Goal: Task Accomplishment & Management: Manage account settings

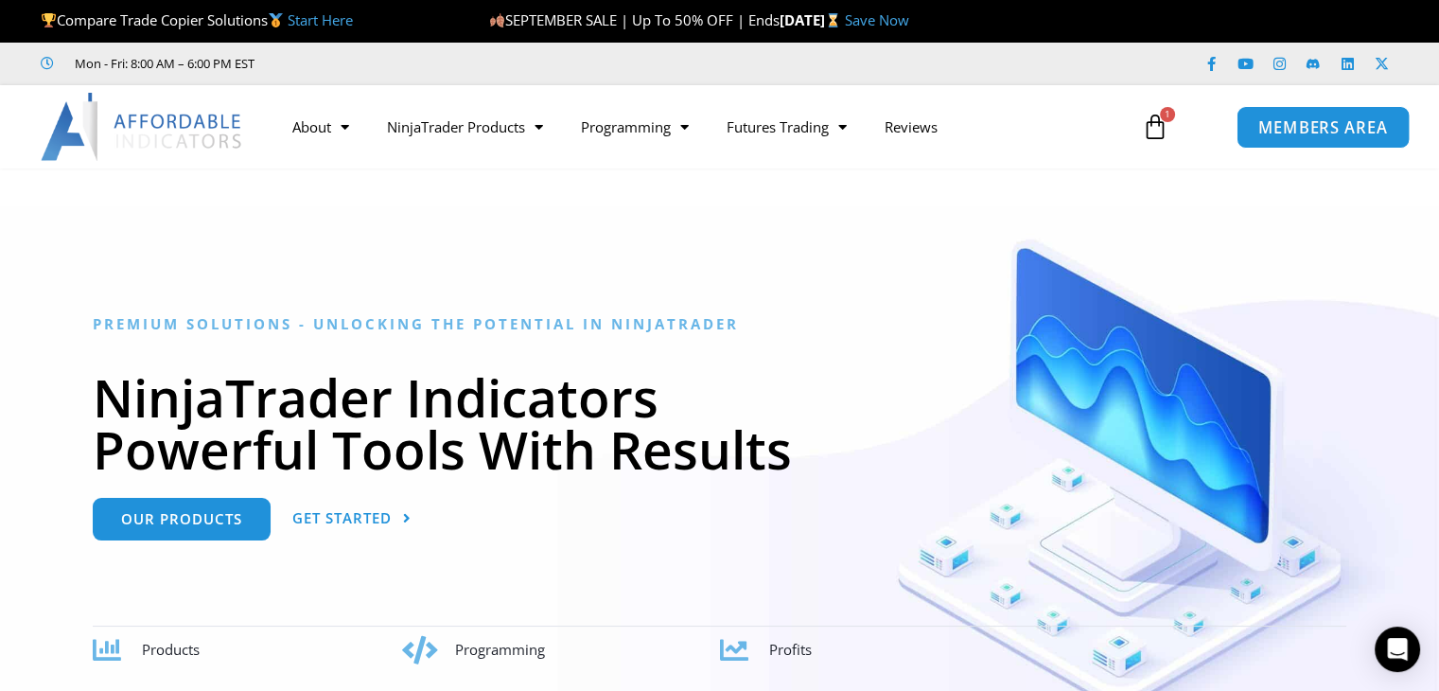
click at [1360, 126] on span "MEMBERS AREA" at bounding box center [1323, 127] width 130 height 16
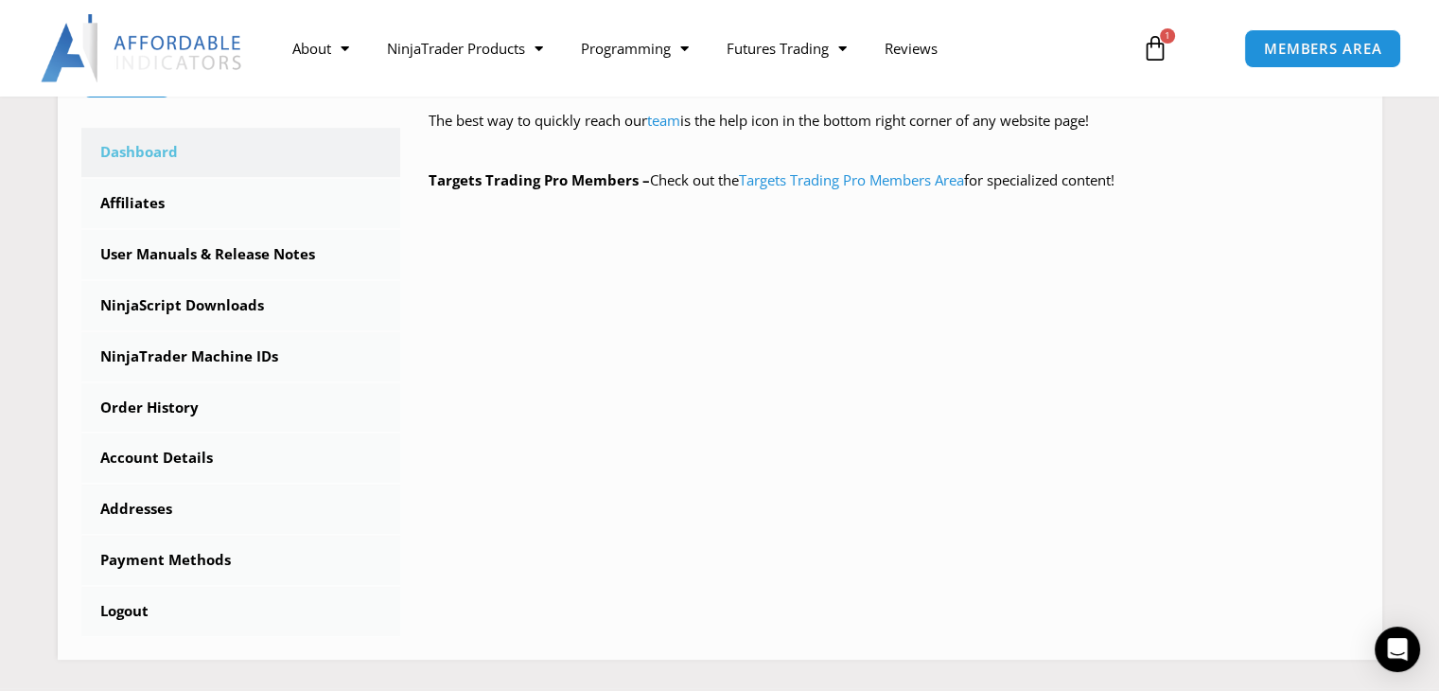
scroll to position [568, 0]
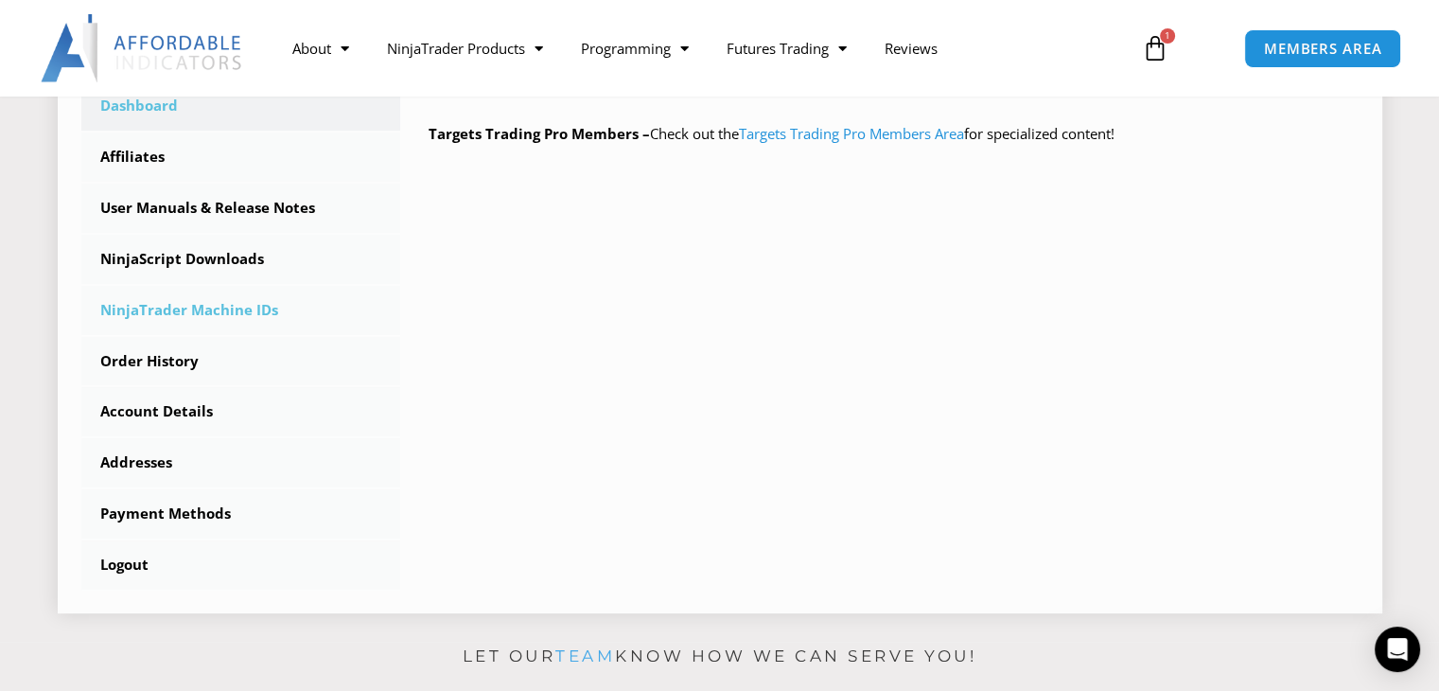
click at [276, 314] on link "NinjaTrader Machine IDs" at bounding box center [241, 310] width 320 height 49
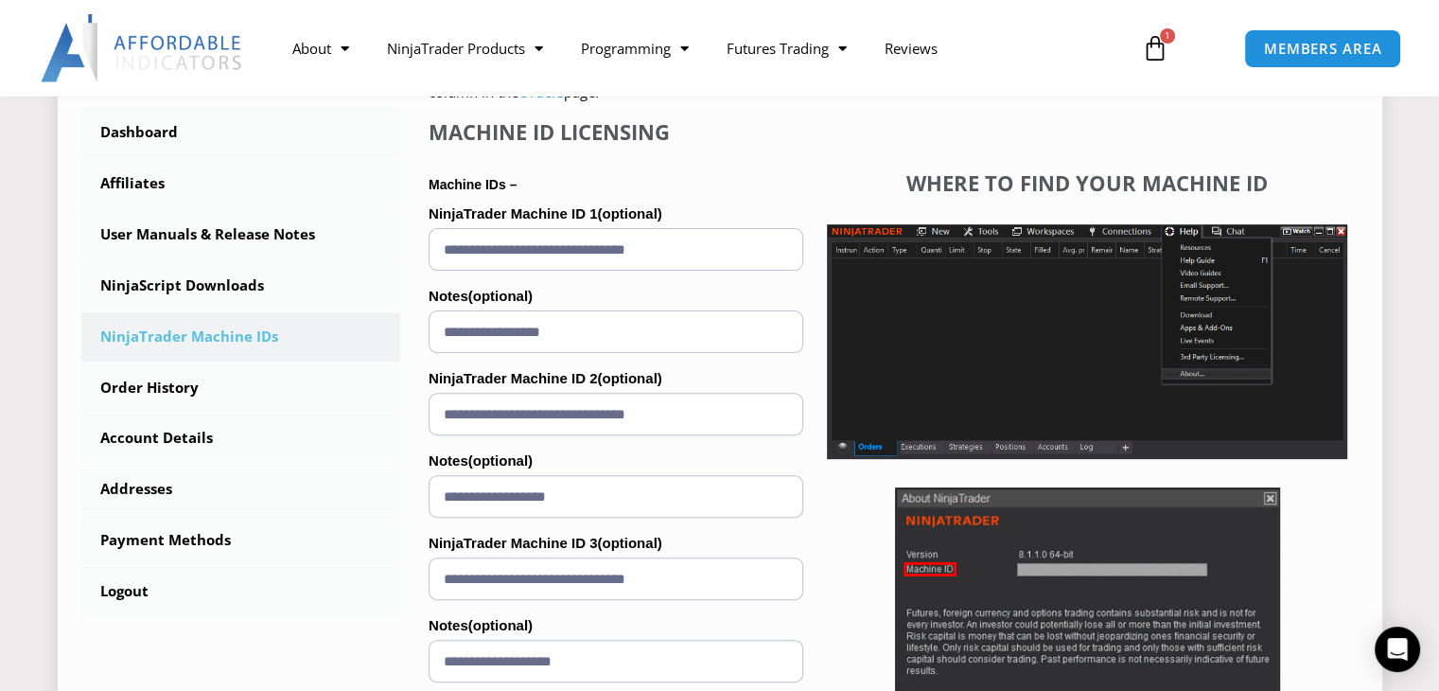
scroll to position [568, 0]
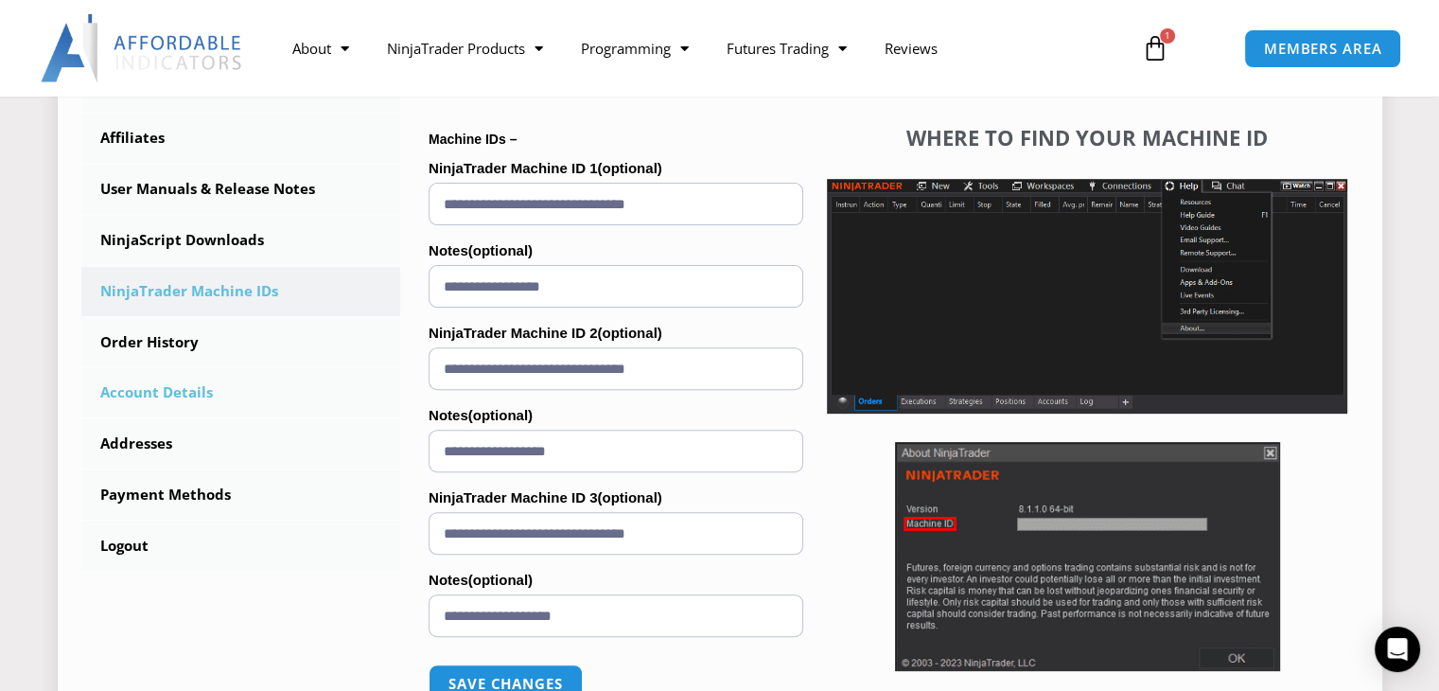
drag, startPoint x: 727, startPoint y: 376, endPoint x: 272, endPoint y: 369, distance: 454.1
click at [272, 369] on div "****** Dashboard Affiliates User Manuals & Release Notes Subscriptions NinjaScr…" at bounding box center [719, 297] width 1277 height 943
paste input "text"
type input "**********"
click at [412, 404] on div "NinjaTrader Machine IDs – We are transitioning all NinjaTrader software package…" at bounding box center [879, 297] width 958 height 943
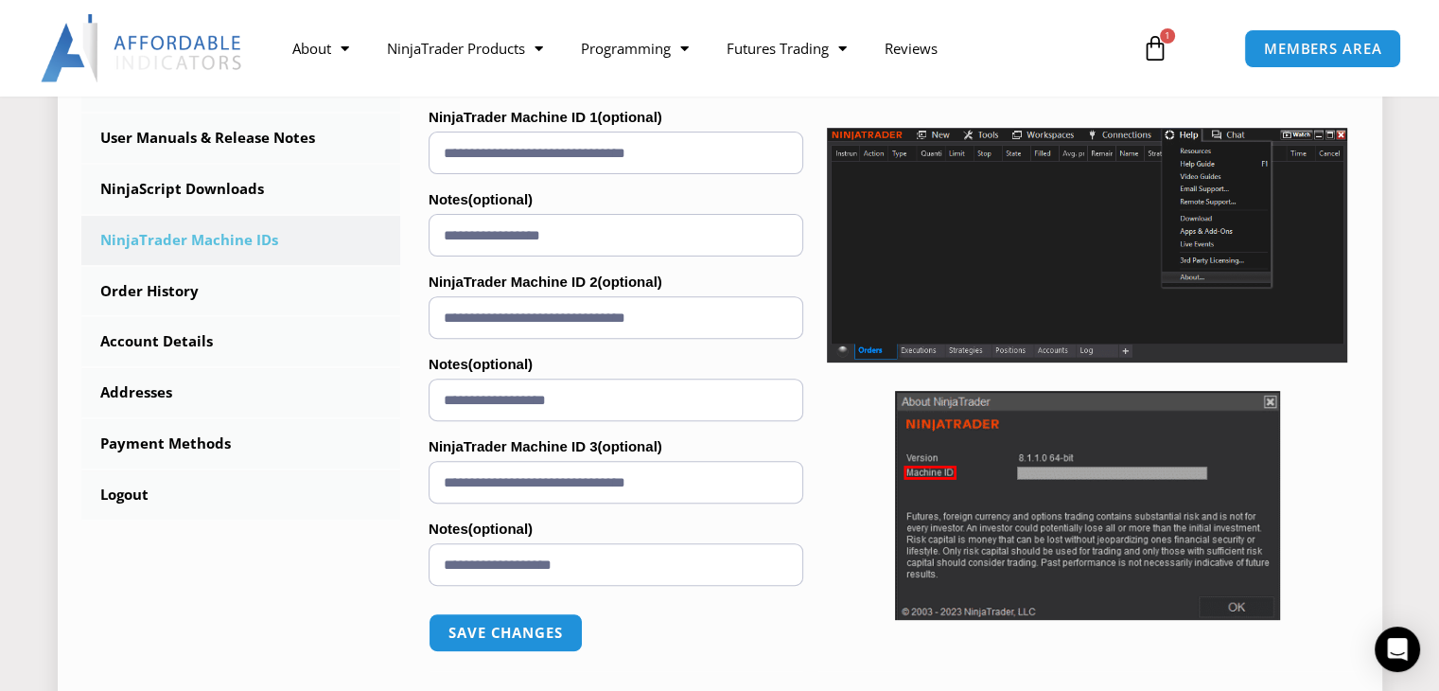
scroll to position [662, 0]
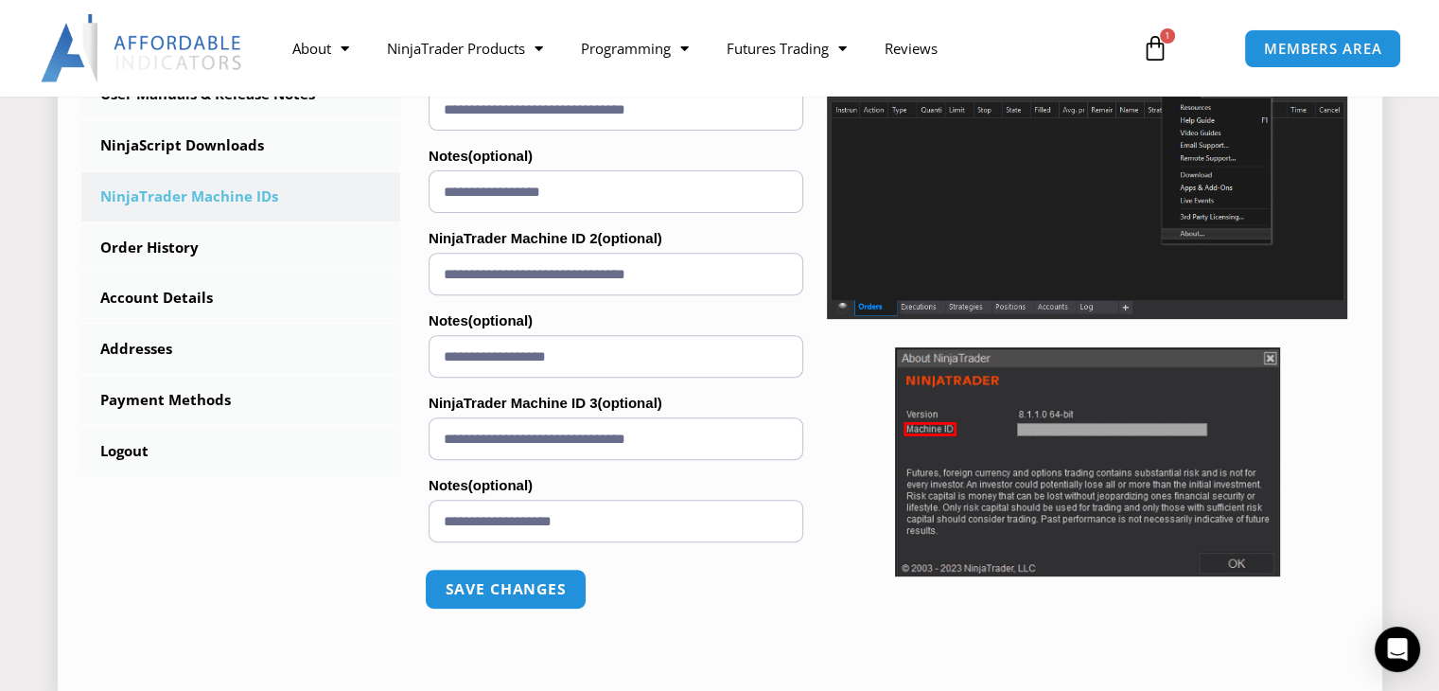
click at [500, 587] on button "Save changes" at bounding box center [506, 589] width 162 height 41
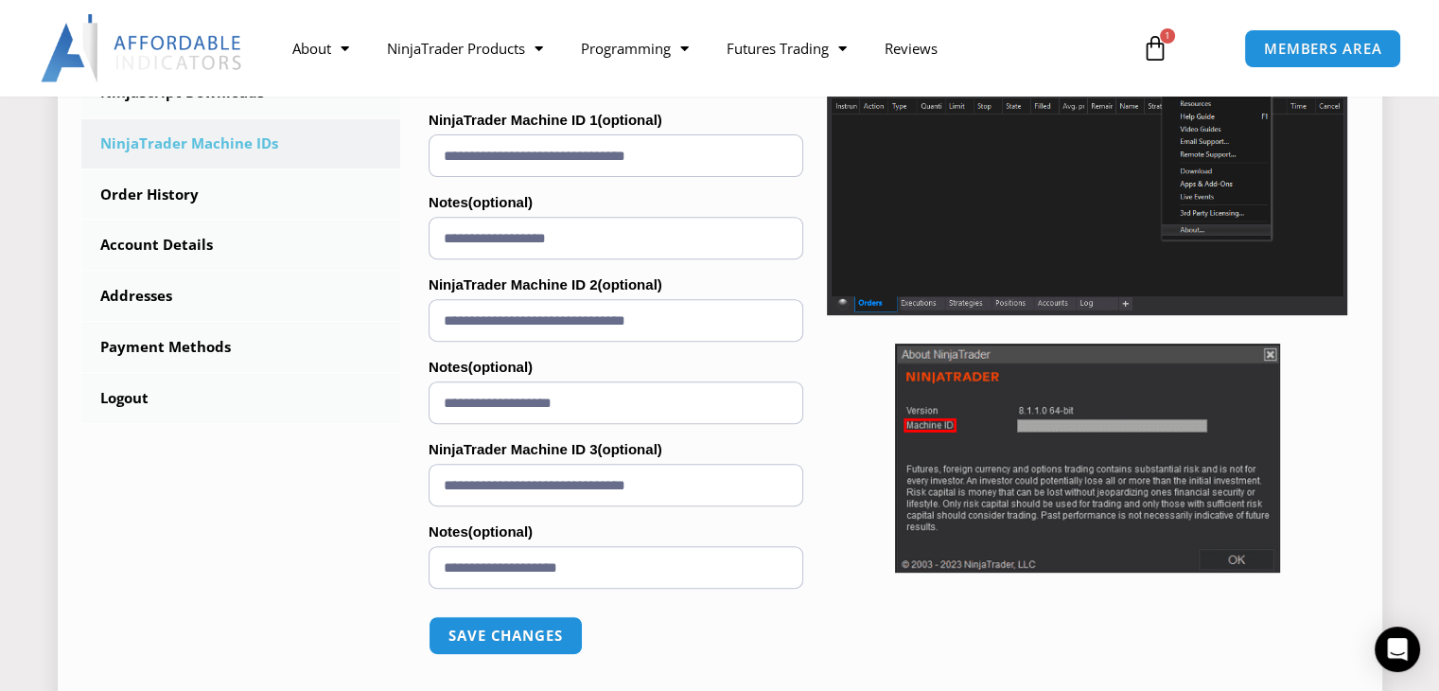
scroll to position [757, 0]
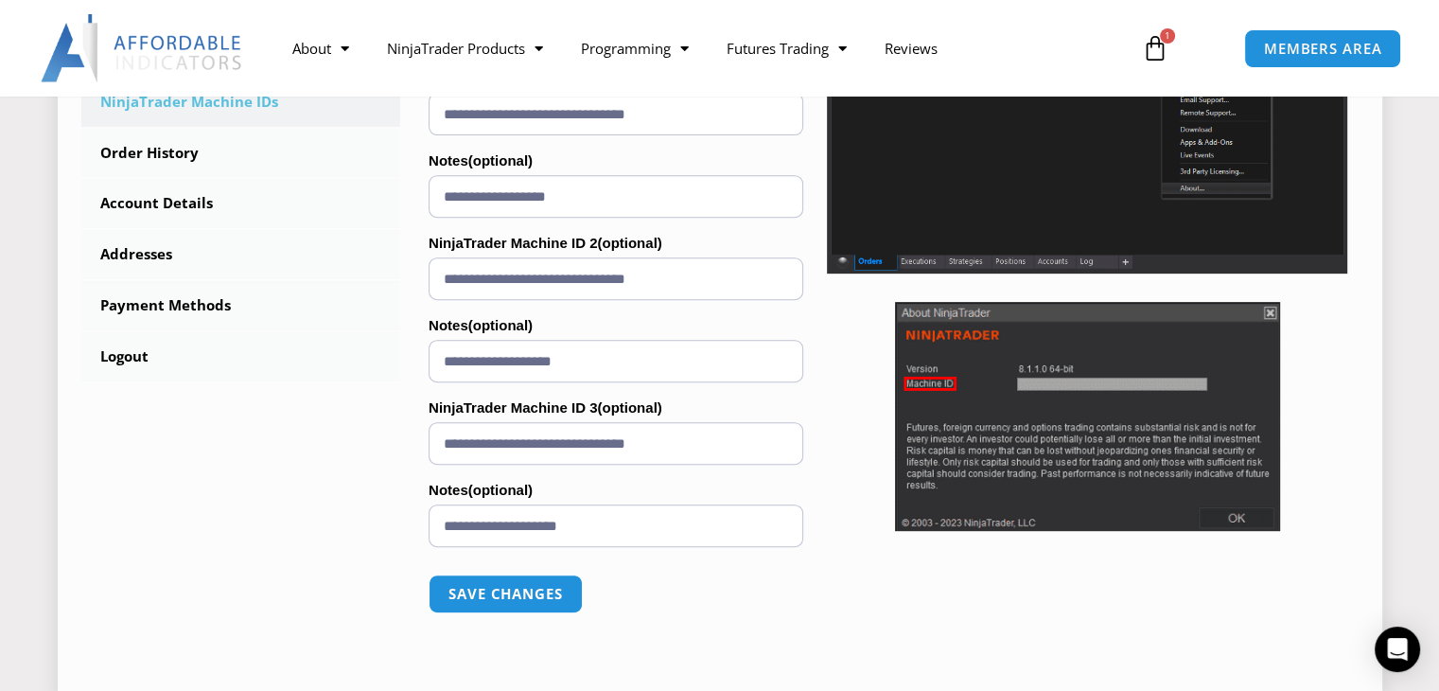
click at [836, 584] on div "Where to find your Machine ID" at bounding box center [1086, 258] width 539 height 747
click at [717, 588] on p "Save changes" at bounding box center [616, 593] width 375 height 77
